Goal: Check status

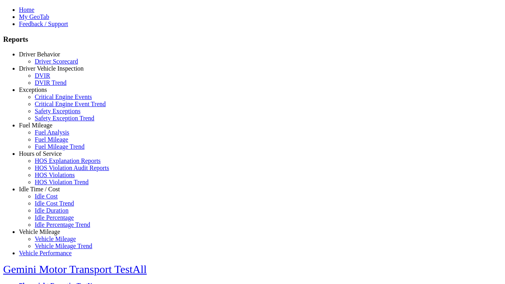
click at [45, 228] on link "Vehicle Mileage" at bounding box center [39, 231] width 41 height 7
click at [51, 242] on link "Vehicle Mileage Trend" at bounding box center [64, 245] width 58 height 7
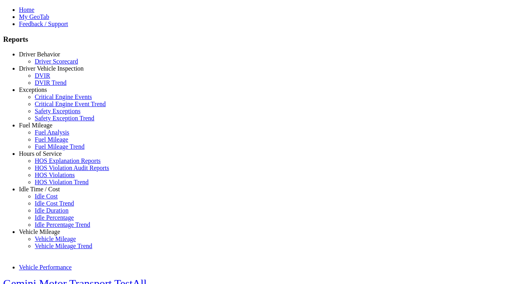
select select "**********"
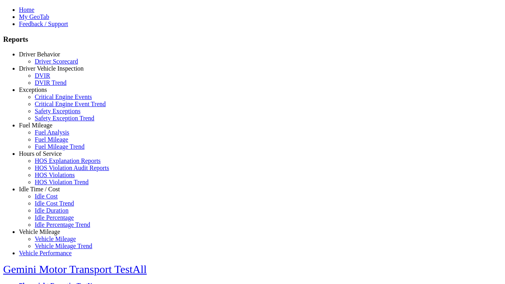
type input "**********"
